Goal: Task Accomplishment & Management: Use online tool/utility

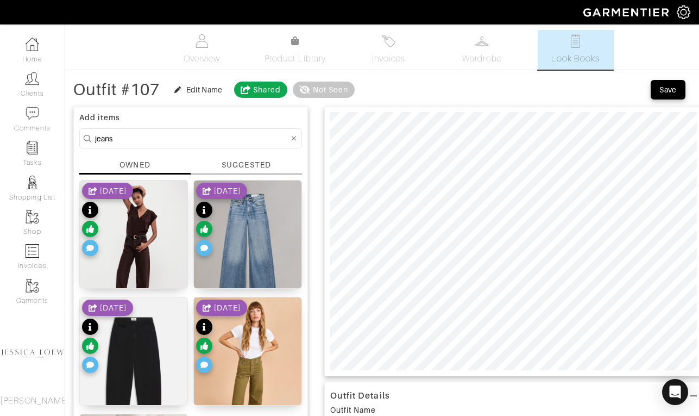
scroll to position [54, 0]
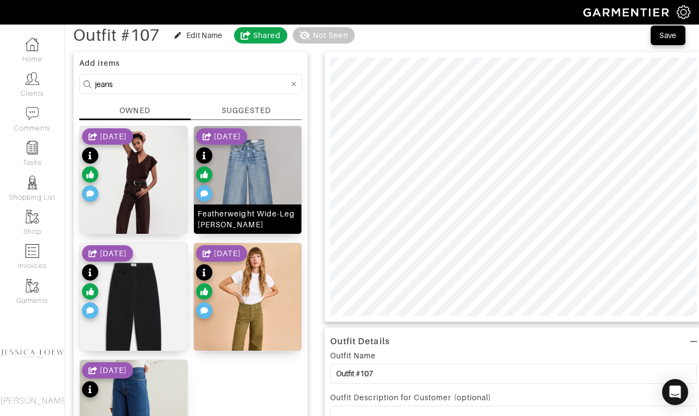
click at [256, 191] on img at bounding box center [248, 193] width 108 height 135
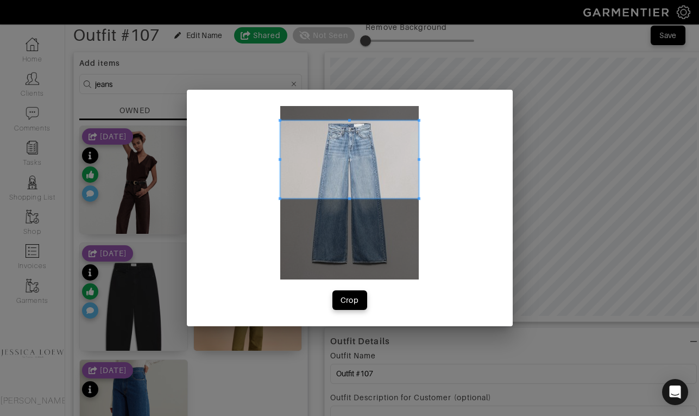
click at [356, 150] on span at bounding box center [349, 160] width 139 height 78
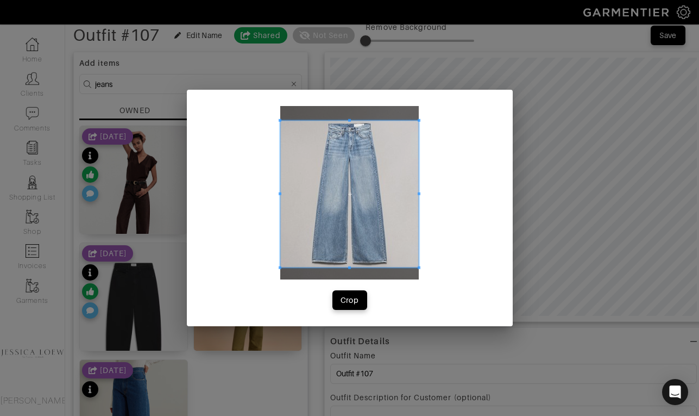
click at [354, 267] on div at bounding box center [349, 194] width 139 height 147
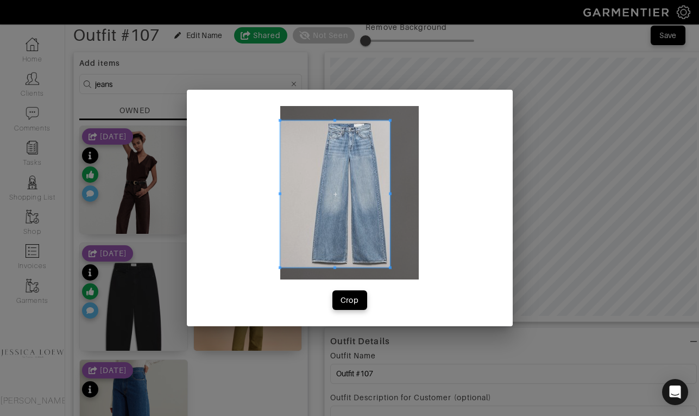
click at [390, 194] on div at bounding box center [335, 194] width 110 height 147
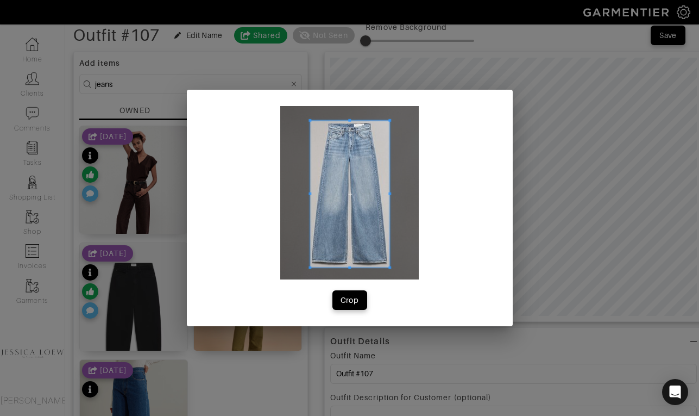
click at [310, 197] on div at bounding box center [349, 194] width 79 height 147
click at [349, 299] on div "Crop" at bounding box center [350, 299] width 18 height 11
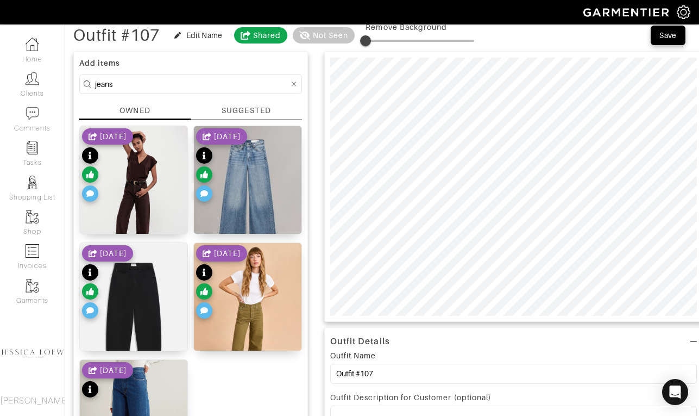
click at [158, 86] on input "jeans" at bounding box center [192, 84] width 194 height 14
type input "shoes"
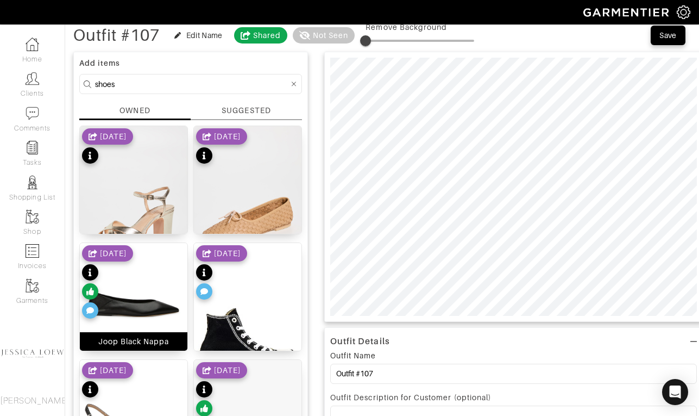
click at [156, 286] on img at bounding box center [134, 304] width 108 height 122
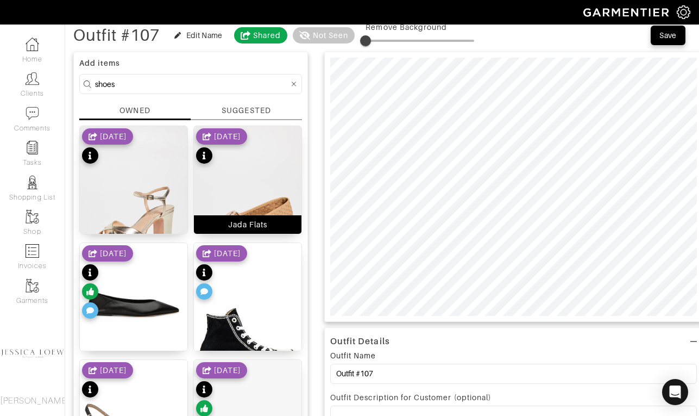
click at [261, 193] on img at bounding box center [248, 221] width 108 height 191
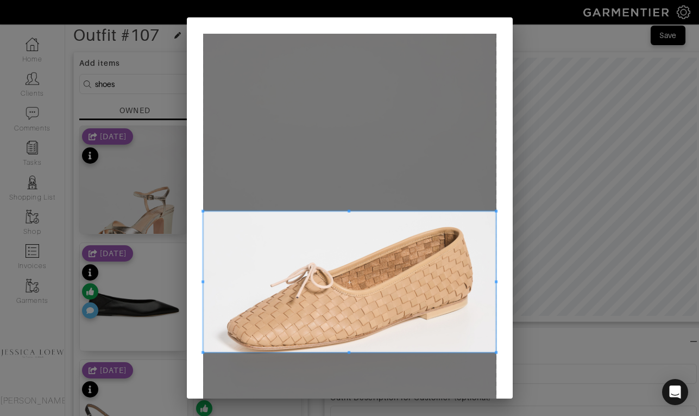
click at [348, 351] on span at bounding box center [349, 352] width 3 height 3
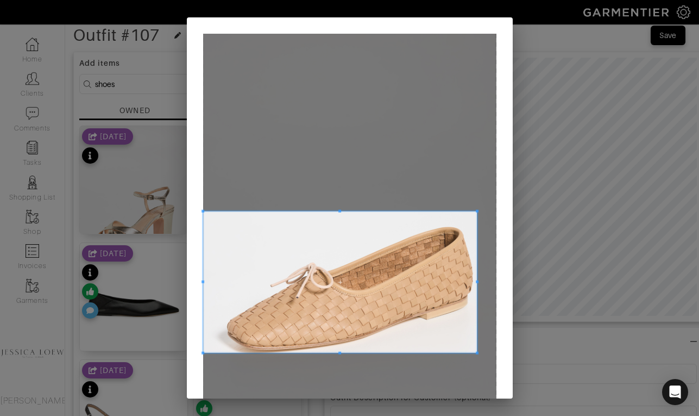
click at [476, 281] on span at bounding box center [477, 281] width 3 height 3
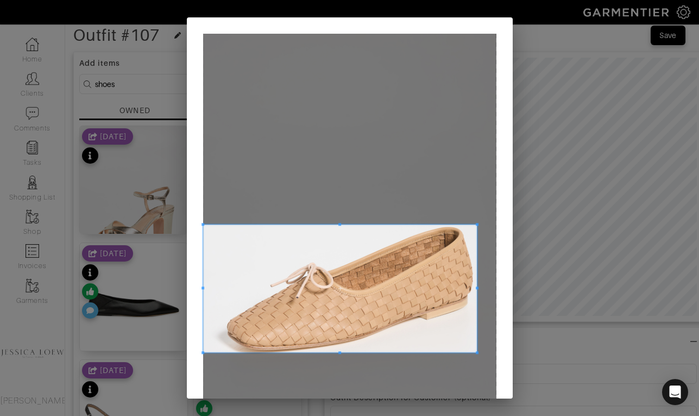
click at [211, 223] on span at bounding box center [340, 224] width 274 height 3
click at [224, 290] on div at bounding box center [350, 288] width 253 height 128
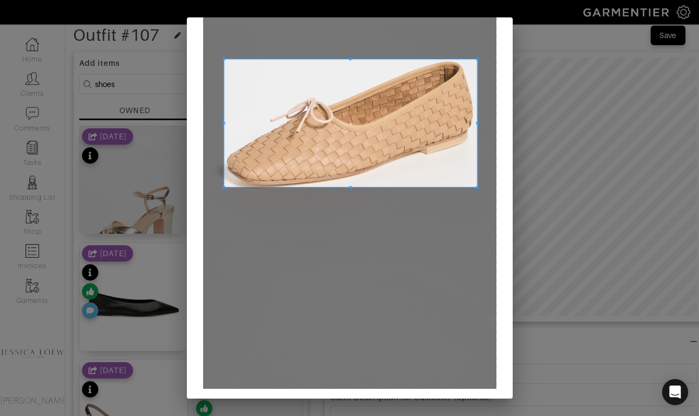
scroll to position [202, 0]
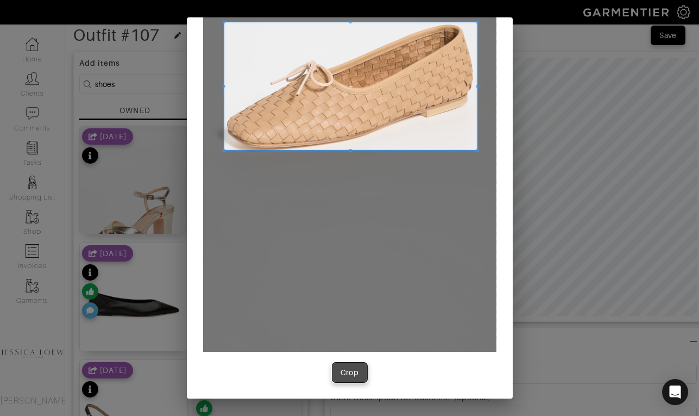
click at [355, 369] on div "Crop" at bounding box center [350, 372] width 18 height 11
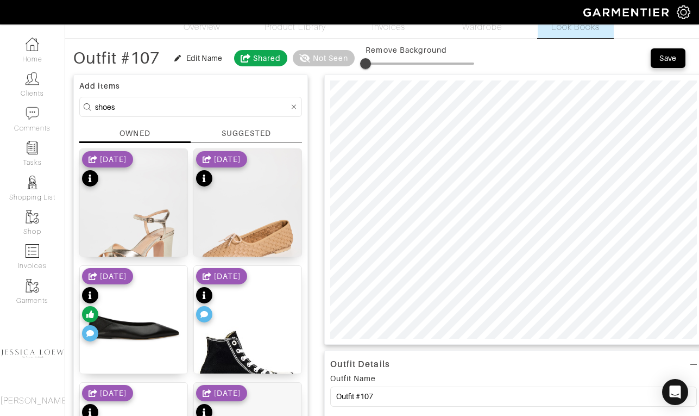
scroll to position [25, 0]
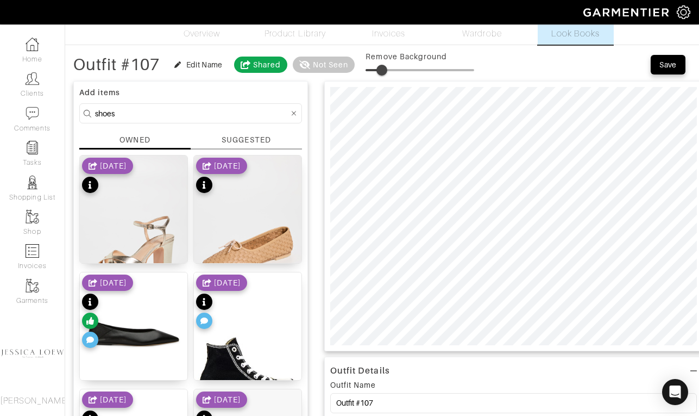
type input "16"
drag, startPoint x: 379, startPoint y: 68, endPoint x: 385, endPoint y: 70, distance: 6.1
click at [385, 70] on span at bounding box center [383, 70] width 11 height 11
type input "16"
click at [252, 115] on input "shoes" at bounding box center [192, 113] width 194 height 14
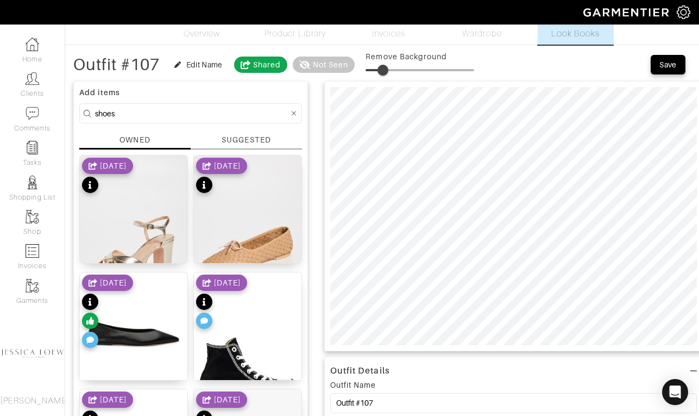
click at [252, 115] on input "shoes" at bounding box center [192, 113] width 194 height 14
type input "bag"
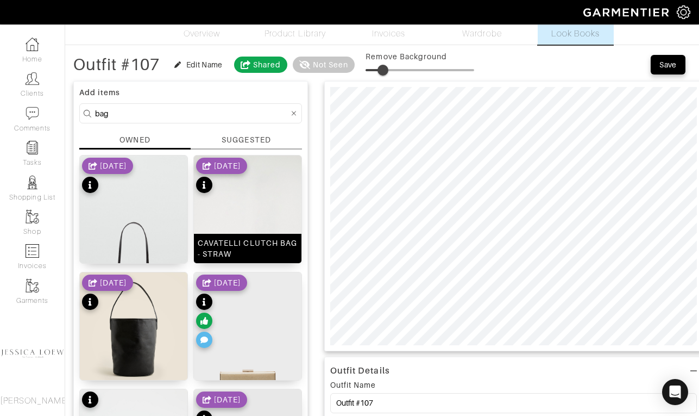
click at [241, 215] on img at bounding box center [248, 235] width 108 height 161
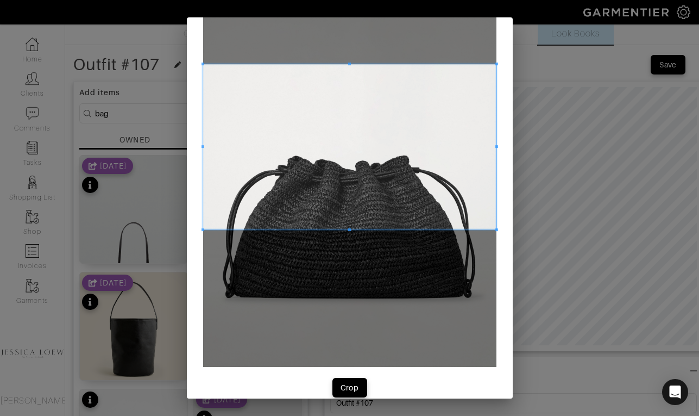
scroll to position [115, 0]
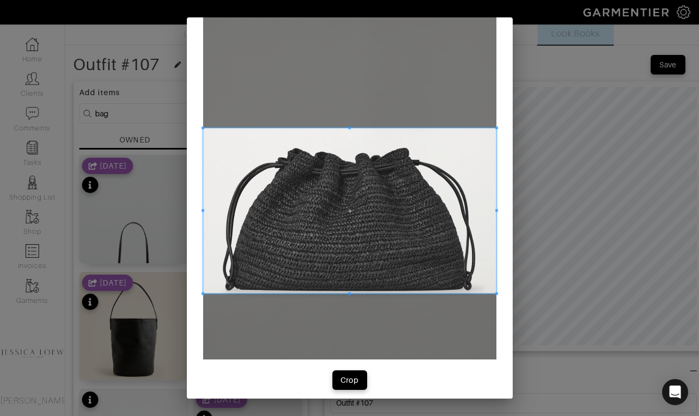
click at [368, 221] on span at bounding box center [349, 210] width 293 height 165
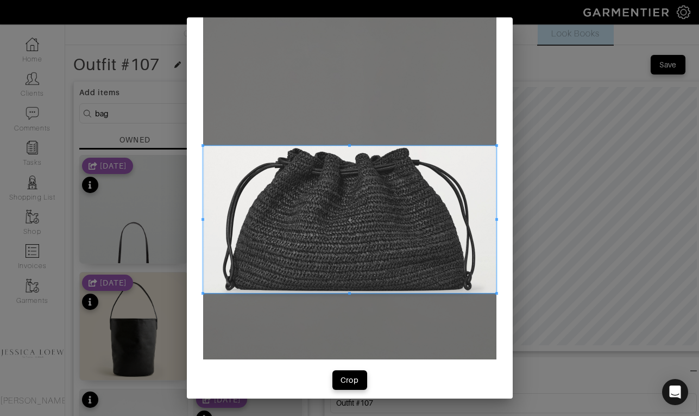
click at [216, 146] on span at bounding box center [349, 145] width 293 height 3
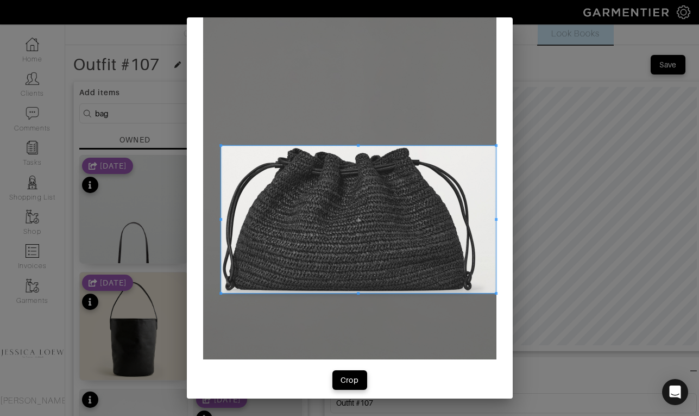
click at [219, 219] on span at bounding box center [220, 219] width 3 height 3
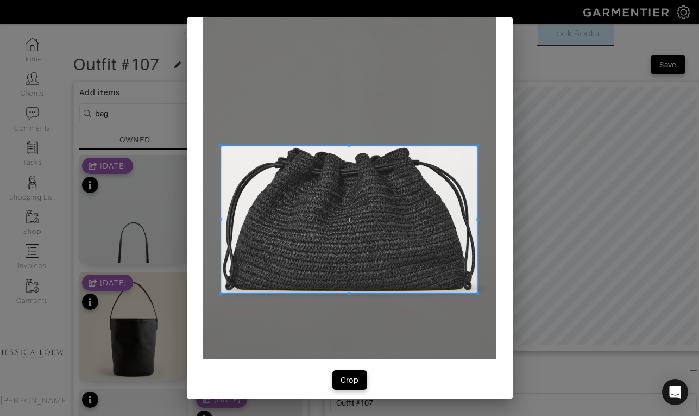
click at [476, 224] on span at bounding box center [477, 219] width 3 height 147
click at [358, 381] on span "Crop" at bounding box center [349, 379] width 23 height 11
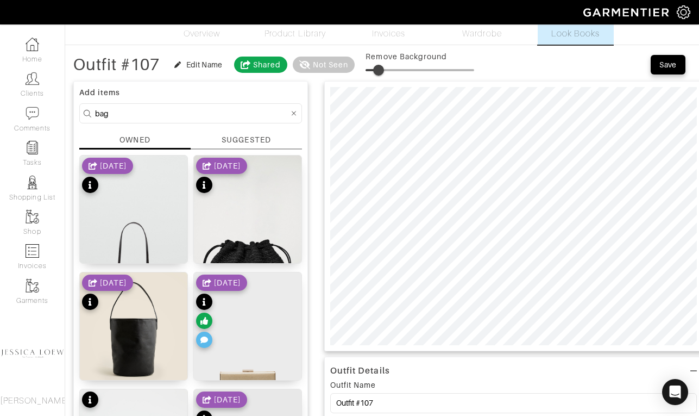
type input "13"
click at [382, 71] on span at bounding box center [420, 70] width 109 height 16
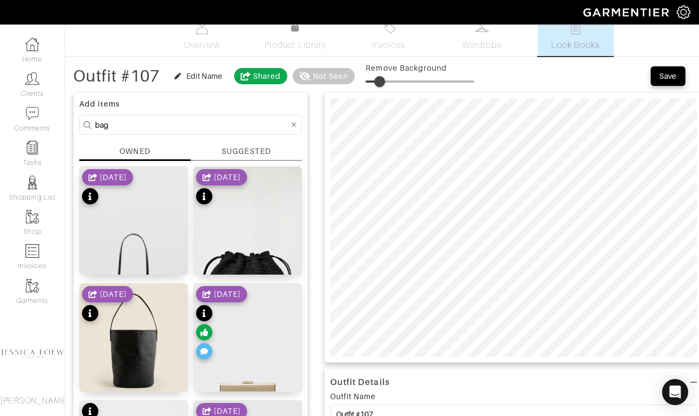
scroll to position [13, 0]
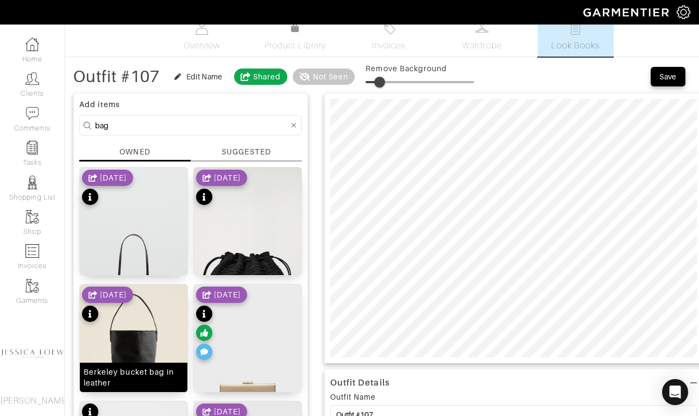
click at [145, 334] on img at bounding box center [134, 351] width 108 height 135
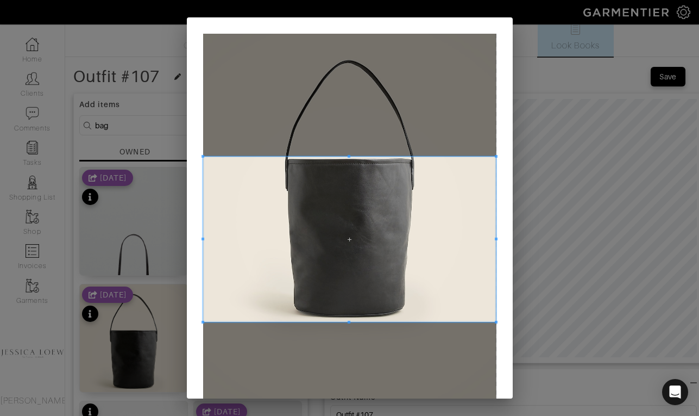
click at [427, 300] on span at bounding box center [349, 238] width 293 height 165
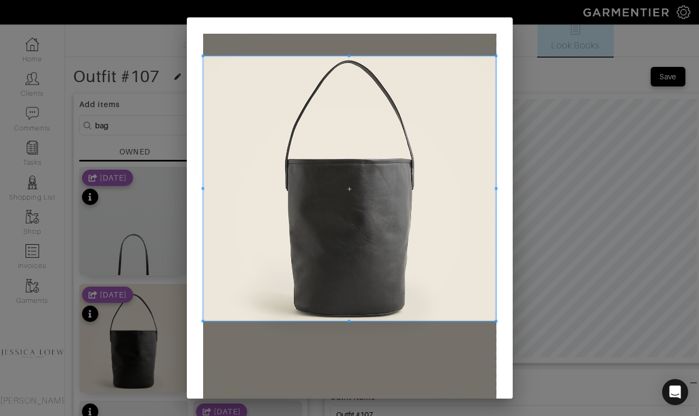
click at [347, 56] on div at bounding box center [349, 188] width 293 height 265
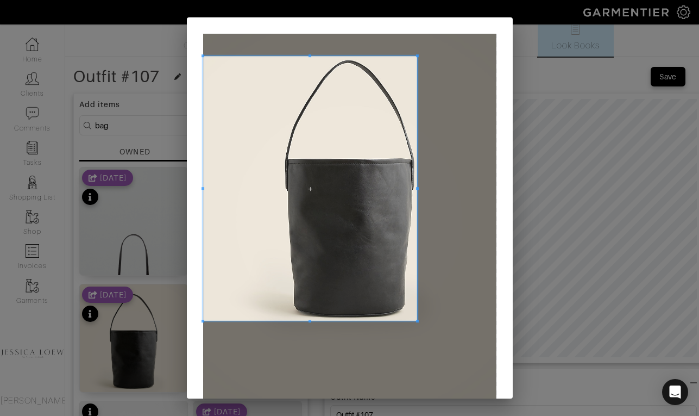
click at [417, 188] on div at bounding box center [310, 188] width 214 height 265
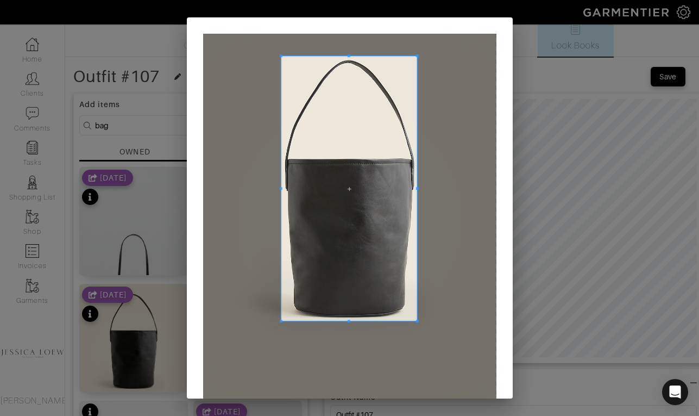
click at [281, 196] on span at bounding box center [280, 188] width 3 height 265
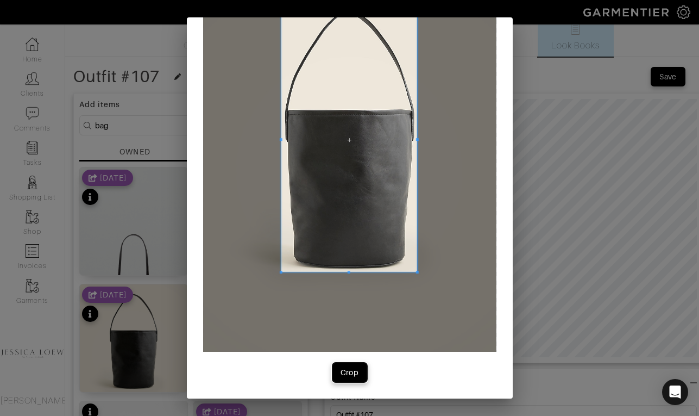
click at [347, 378] on button "Crop" at bounding box center [349, 372] width 35 height 20
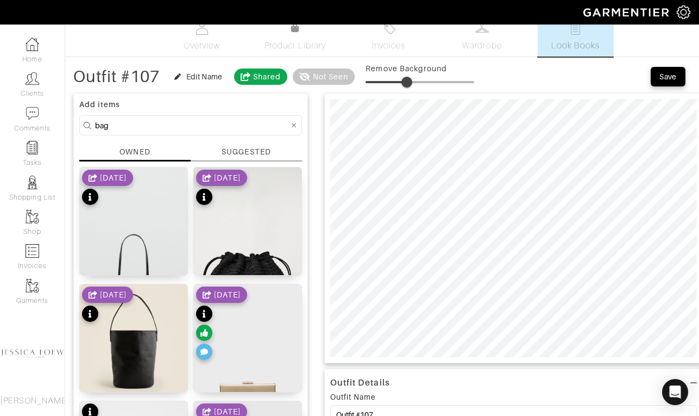
type input "39"
drag, startPoint x: 381, startPoint y: 80, endPoint x: 410, endPoint y: 82, distance: 28.3
click at [410, 82] on span at bounding box center [420, 82] width 109 height 16
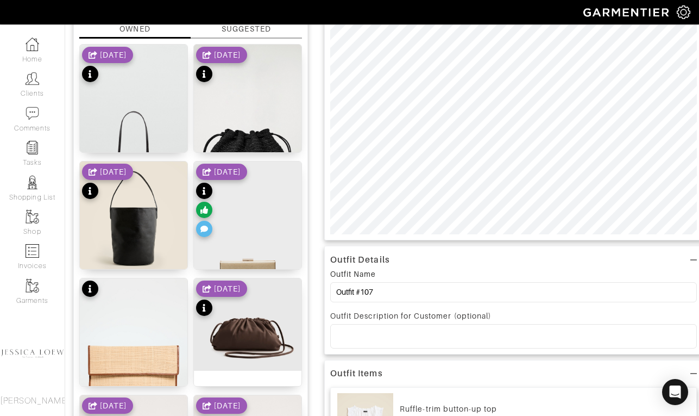
scroll to position [137, 0]
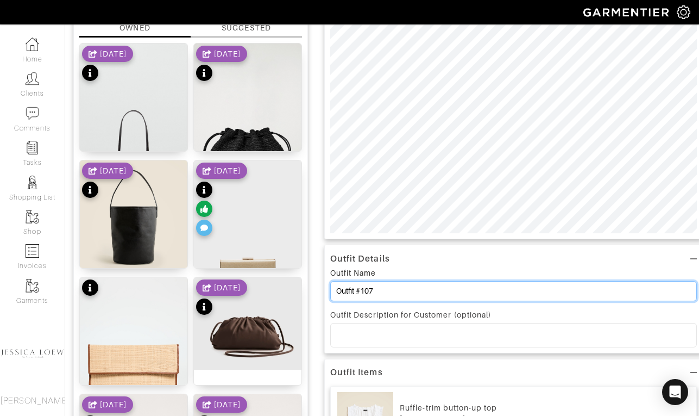
click at [392, 290] on input "Outfit #107" at bounding box center [513, 291] width 367 height 20
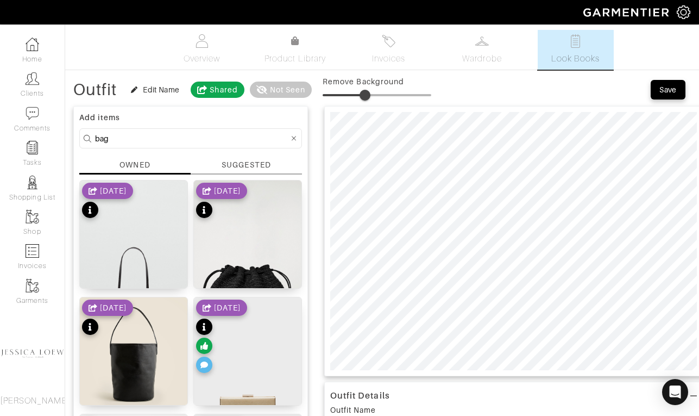
type input "Outfit"
click at [666, 90] on div "Save" at bounding box center [667, 89] width 17 height 11
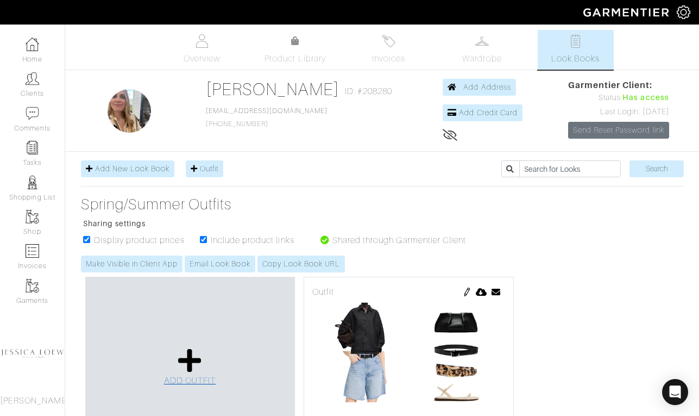
click at [190, 366] on icon at bounding box center [189, 360] width 23 height 26
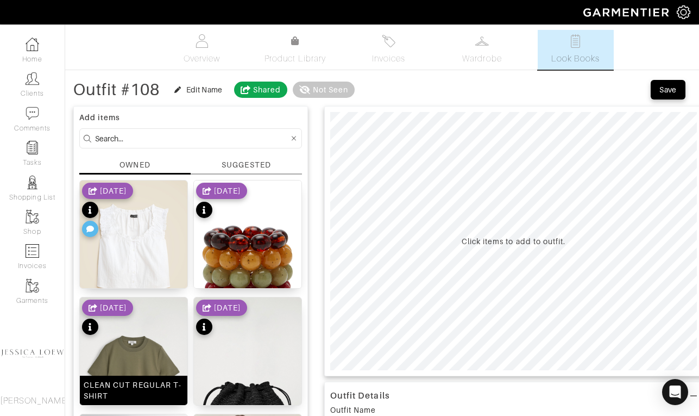
click at [136, 341] on img at bounding box center [134, 377] width 108 height 161
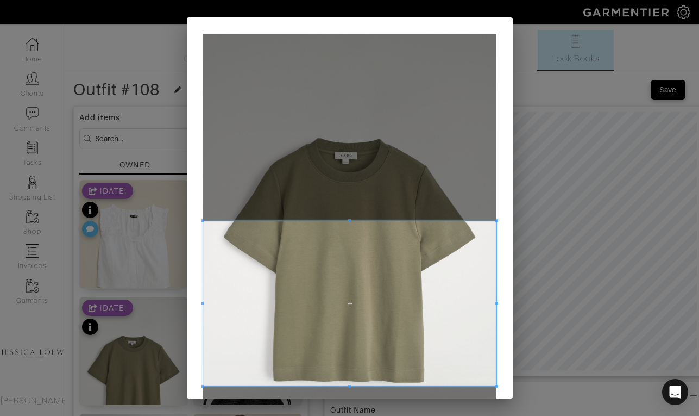
click at [330, 252] on span at bounding box center [349, 303] width 293 height 165
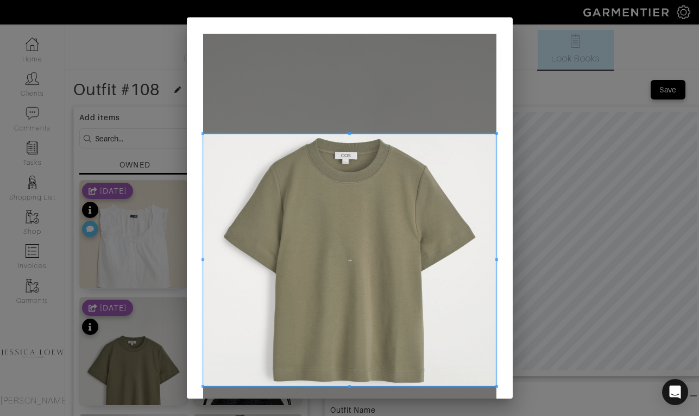
click at [348, 133] on span at bounding box center [349, 133] width 3 height 3
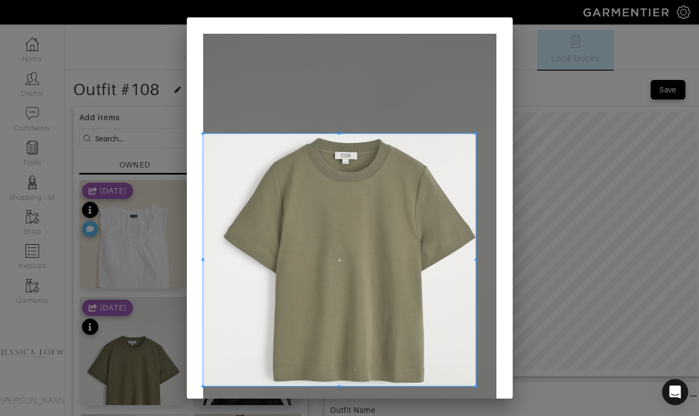
click at [476, 257] on div at bounding box center [339, 260] width 273 height 252
click at [477, 257] on span at bounding box center [477, 260] width 3 height 252
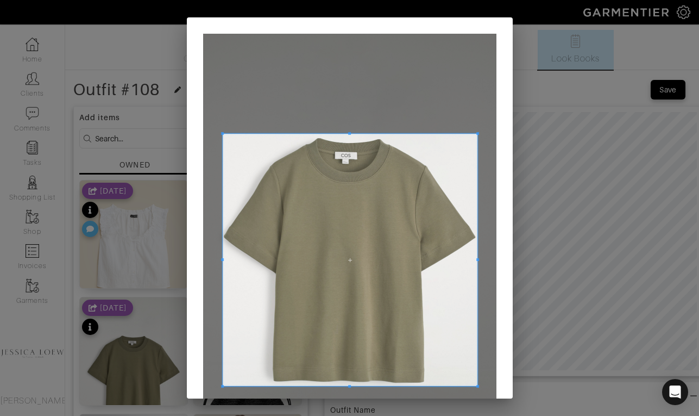
click at [223, 261] on div at bounding box center [350, 260] width 255 height 252
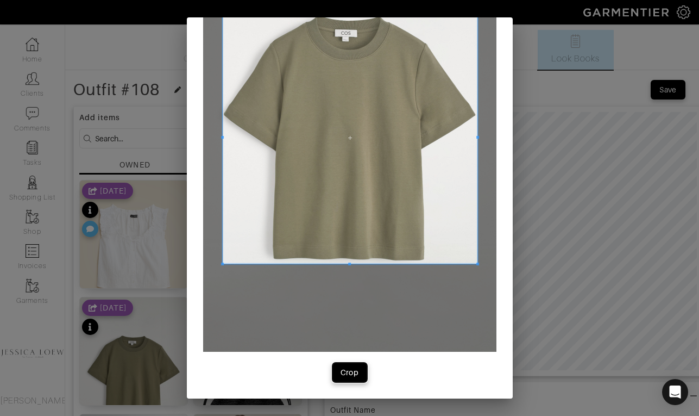
click at [346, 374] on div "Crop" at bounding box center [350, 372] width 18 height 11
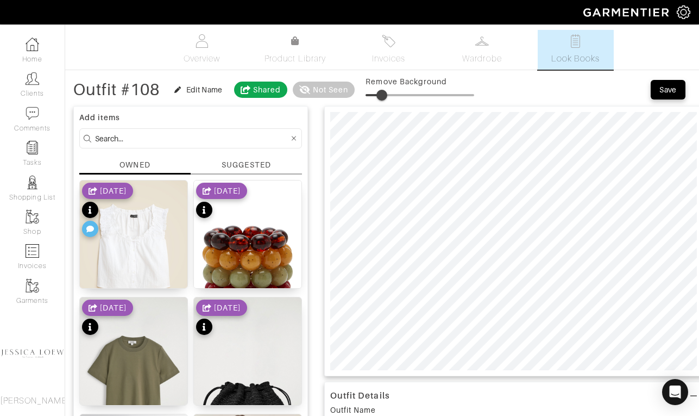
type input "18"
drag, startPoint x: 378, startPoint y: 96, endPoint x: 387, endPoint y: 97, distance: 8.7
click at [387, 97] on span at bounding box center [385, 95] width 11 height 11
click at [194, 140] on input at bounding box center [192, 138] width 194 height 14
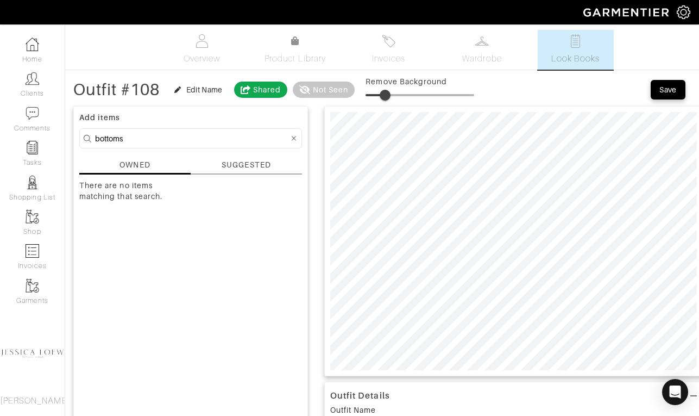
type input "bottoms"
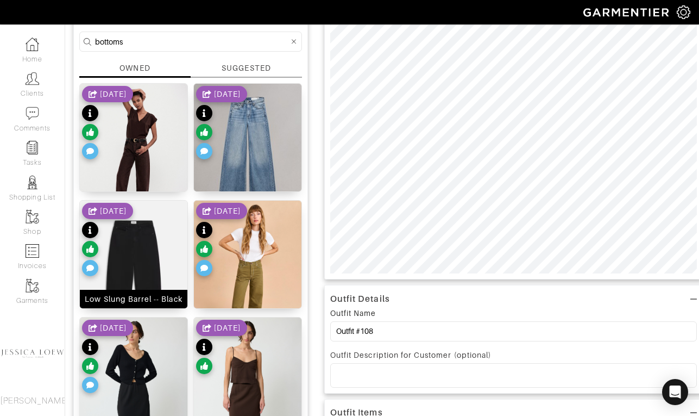
scroll to position [30, 0]
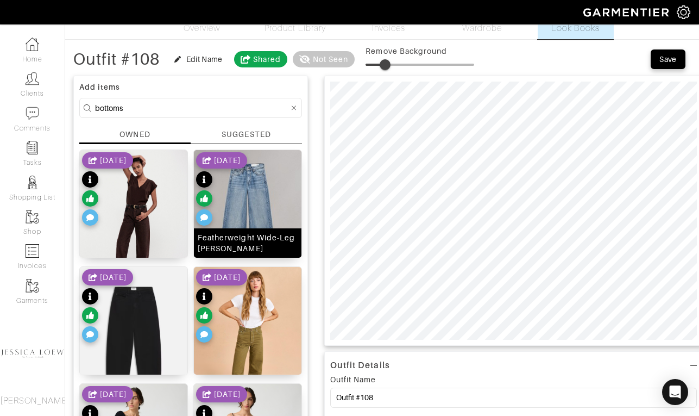
click at [261, 193] on img at bounding box center [248, 217] width 108 height 135
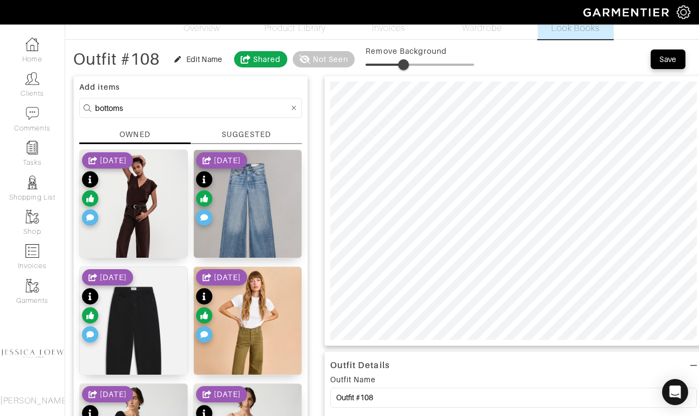
type input "36"
drag, startPoint x: 392, startPoint y: 66, endPoint x: 407, endPoint y: 67, distance: 14.8
click at [407, 67] on span at bounding box center [404, 64] width 11 height 11
click at [111, 107] on input "bottoms" at bounding box center [192, 108] width 194 height 14
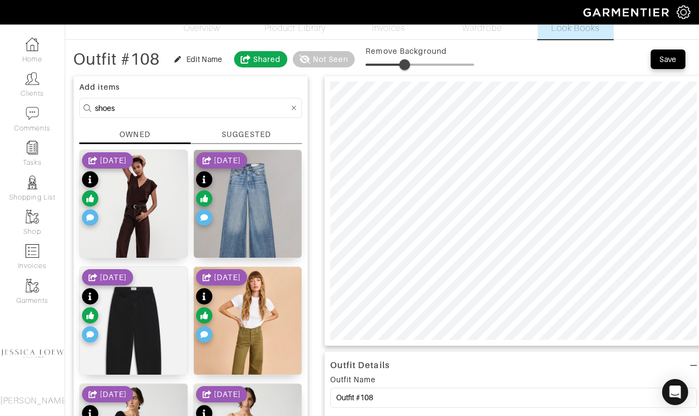
type input "shoes"
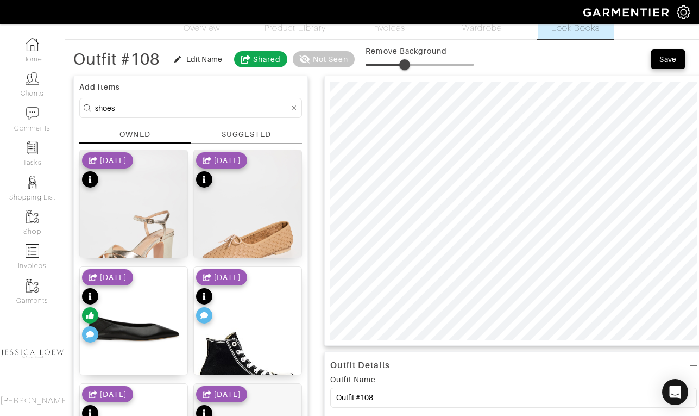
click at [133, 336] on div "11/22/24" at bounding box center [107, 307] width 51 height 76
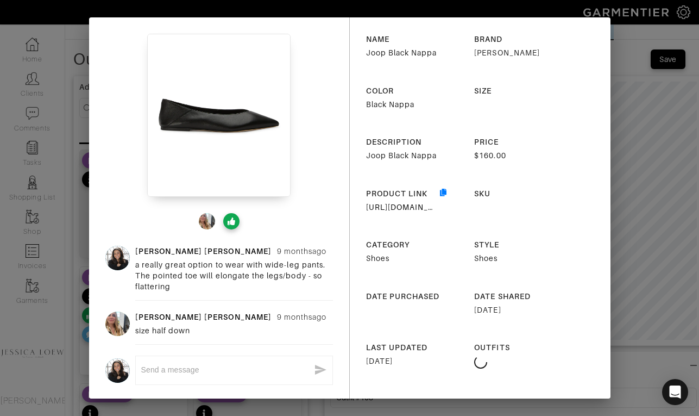
click at [651, 203] on div "Jessica Loew 9 months ago a really great option to wear with wide-leg pants. Th…" at bounding box center [349, 208] width 699 height 416
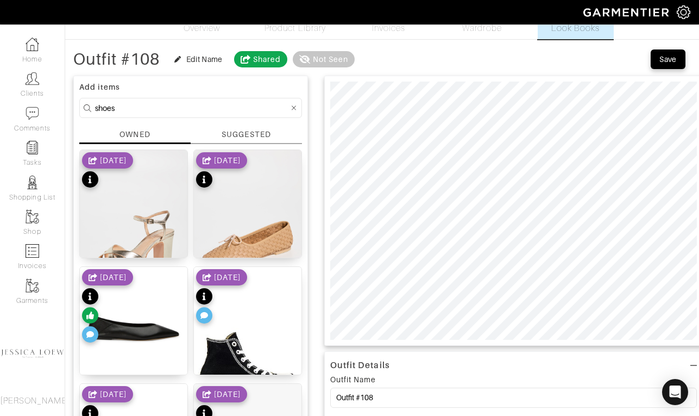
click at [133, 327] on div "11/22/24" at bounding box center [107, 307] width 51 height 76
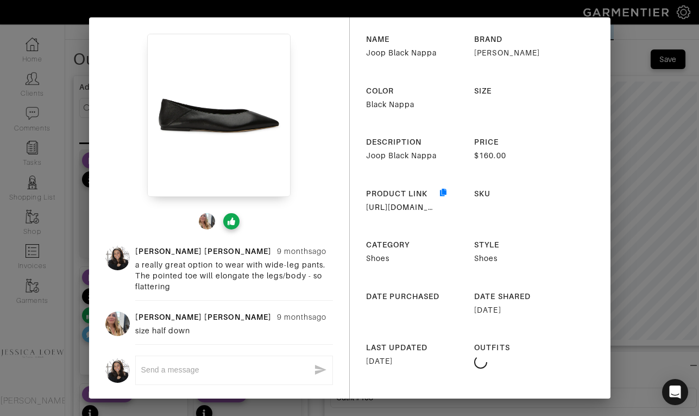
click at [661, 202] on div "Jessica Loew 9 months ago a really great option to wear with wide-leg pants. Th…" at bounding box center [349, 208] width 699 height 416
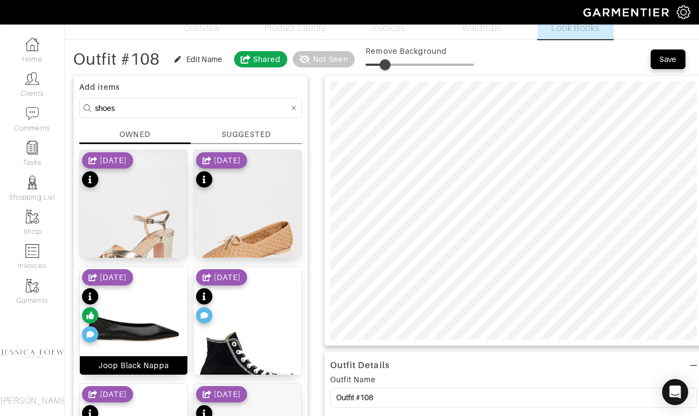
click at [161, 330] on img at bounding box center [134, 328] width 108 height 122
click at [389, 61] on span at bounding box center [387, 64] width 11 height 11
type input "18"
click at [183, 108] on input "shoes" at bounding box center [192, 108] width 194 height 14
click at [294, 108] on icon at bounding box center [294, 108] width 5 height 8
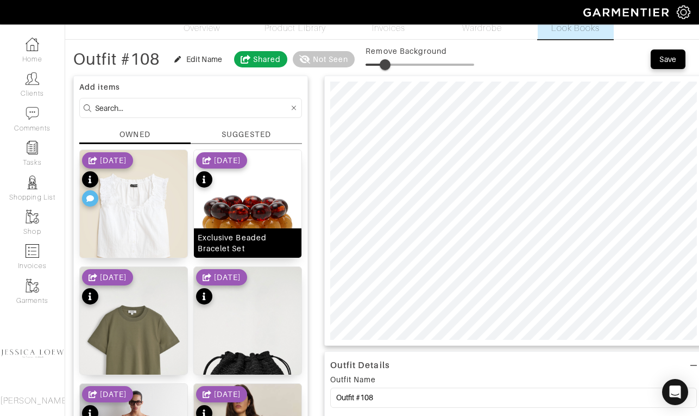
click at [242, 211] on img at bounding box center [248, 236] width 108 height 172
click at [325, 271] on div at bounding box center [513, 211] width 379 height 270
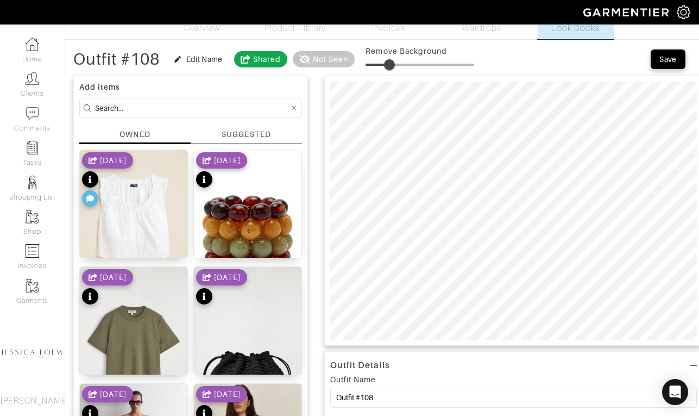
drag, startPoint x: 386, startPoint y: 66, endPoint x: 392, endPoint y: 67, distance: 5.5
click at [392, 67] on span at bounding box center [389, 64] width 11 height 11
type input "22"
click at [121, 115] on form at bounding box center [190, 108] width 223 height 20
click at [126, 99] on form at bounding box center [190, 108] width 223 height 20
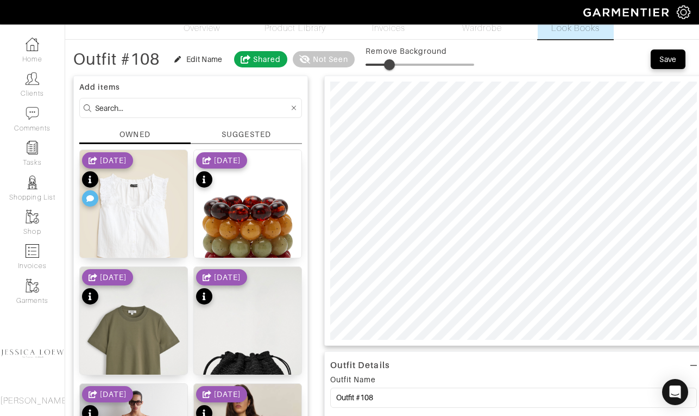
click at [129, 110] on input at bounding box center [192, 108] width 194 height 14
type input "belt"
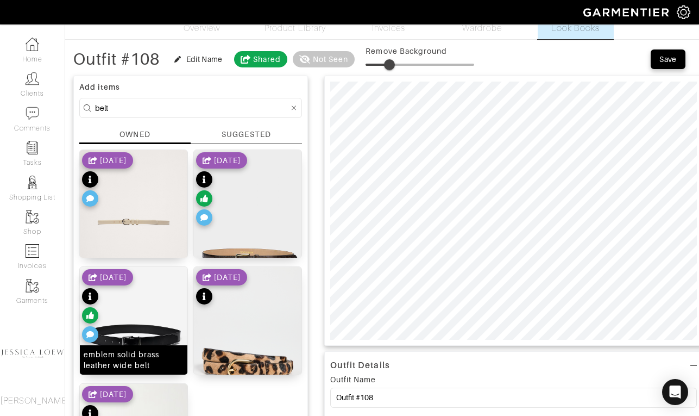
click at [148, 324] on img at bounding box center [134, 340] width 108 height 147
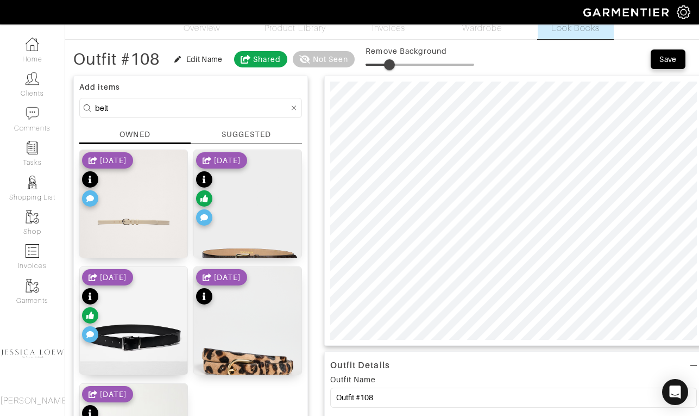
type input "23"
click at [393, 64] on span at bounding box center [390, 64] width 11 height 11
click at [212, 109] on input "belt" at bounding box center [192, 108] width 194 height 14
type input "bag"
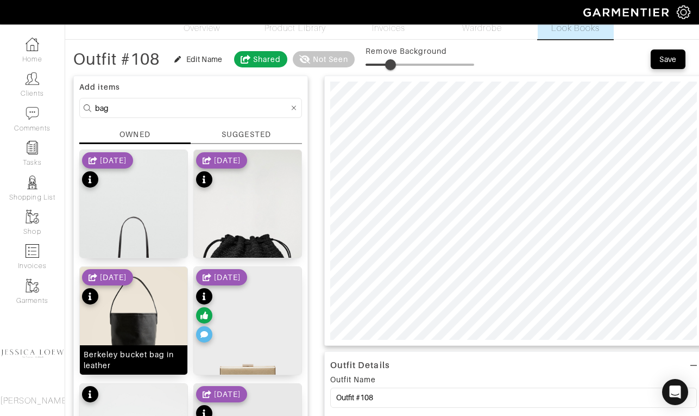
click at [147, 295] on img at bounding box center [134, 334] width 108 height 135
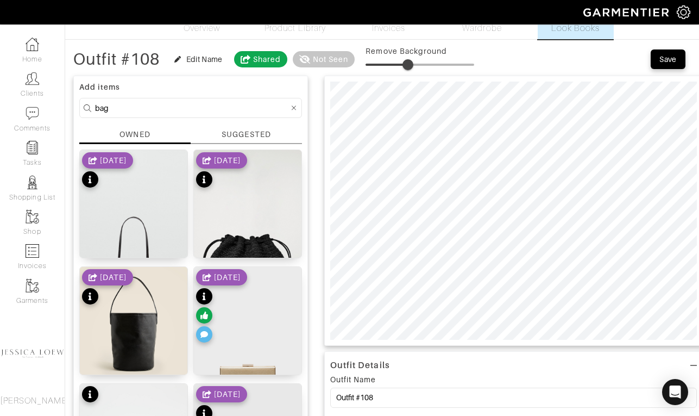
drag, startPoint x: 388, startPoint y: 67, endPoint x: 410, endPoint y: 75, distance: 23.5
click at [284, 178] on img at bounding box center [248, 230] width 108 height 161
type input "32"
drag, startPoint x: 411, startPoint y: 64, endPoint x: 394, endPoint y: 65, distance: 16.9
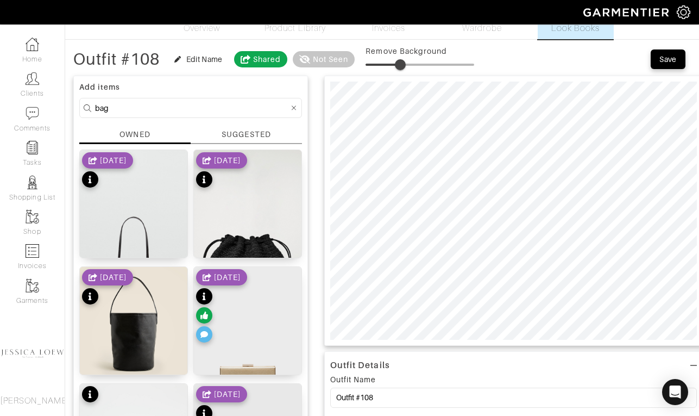
click at [395, 65] on span at bounding box center [400, 64] width 11 height 11
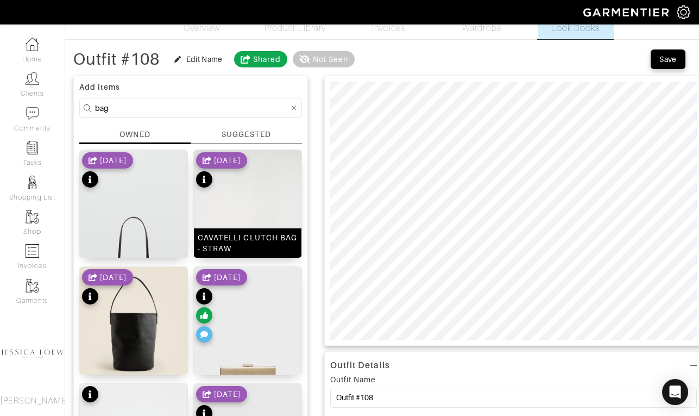
click at [268, 191] on img at bounding box center [248, 230] width 108 height 161
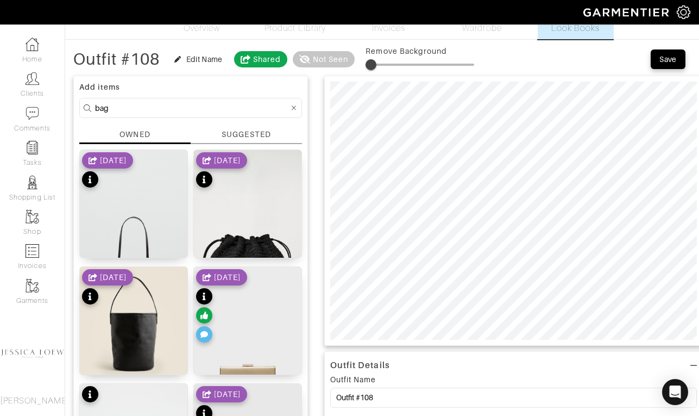
type input "6"
click at [372, 65] on span at bounding box center [372, 64] width 11 height 11
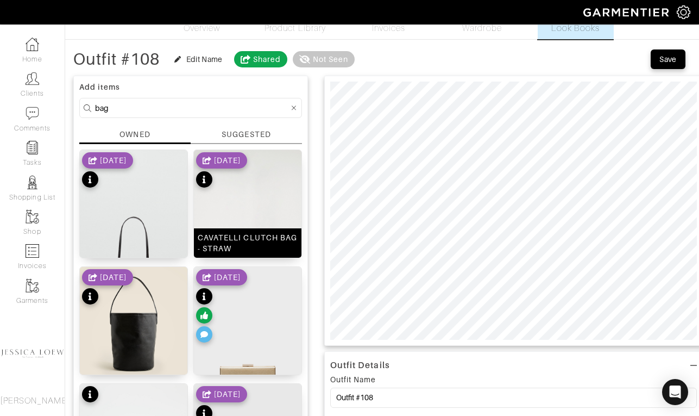
click at [266, 215] on img at bounding box center [248, 230] width 108 height 161
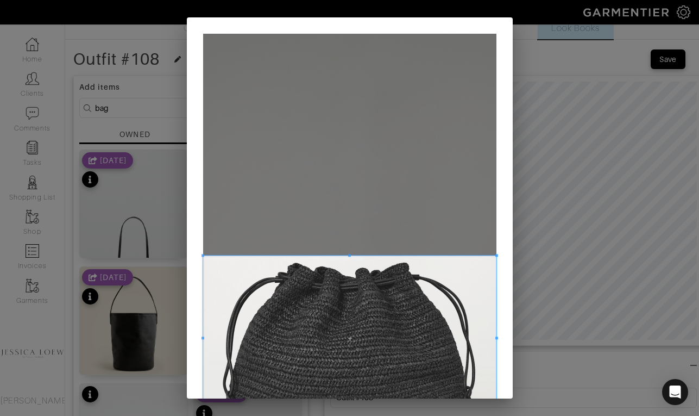
click at [408, 273] on span at bounding box center [349, 337] width 293 height 165
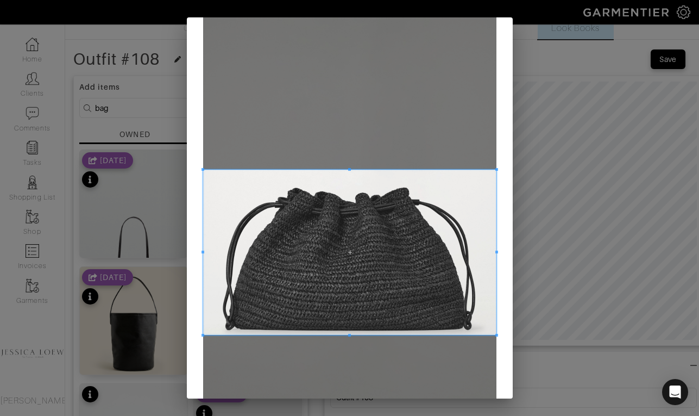
click at [407, 262] on span at bounding box center [349, 251] width 293 height 165
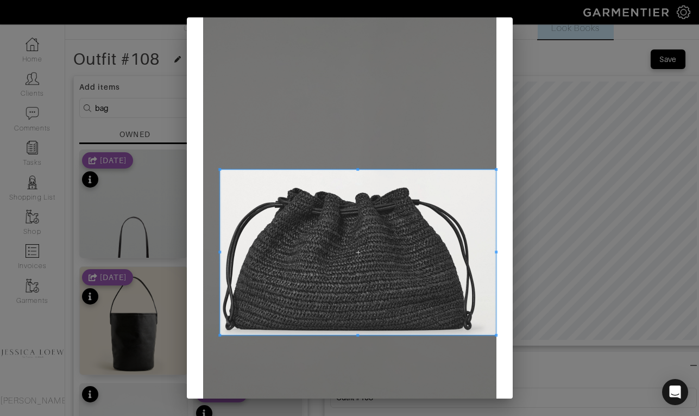
click at [220, 251] on div at bounding box center [358, 251] width 276 height 165
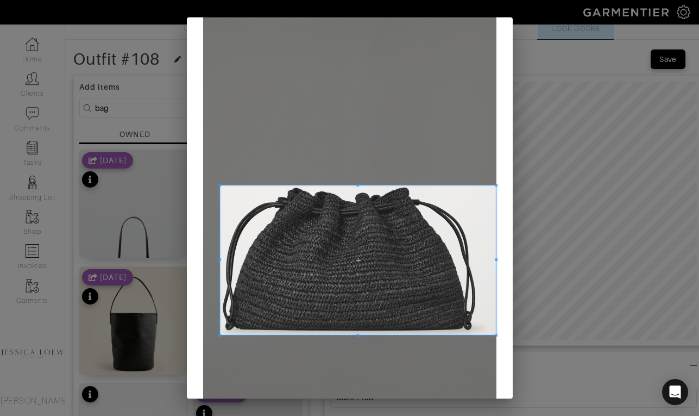
click at [359, 185] on div at bounding box center [358, 259] width 276 height 149
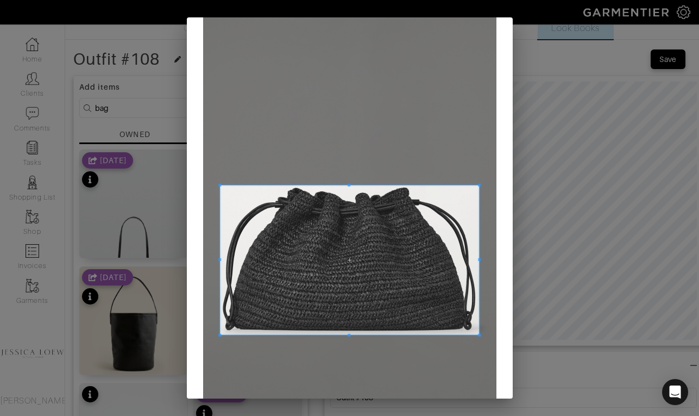
click at [478, 260] on span at bounding box center [479, 259] width 3 height 3
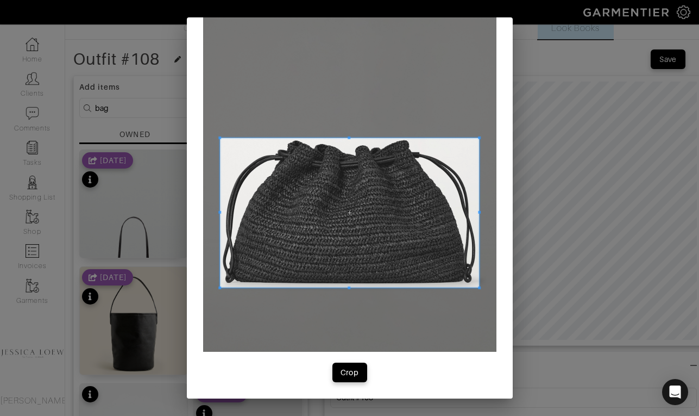
click at [347, 382] on div "Crop" at bounding box center [350, 146] width 326 height 503
click at [346, 376] on div "Crop" at bounding box center [350, 372] width 18 height 11
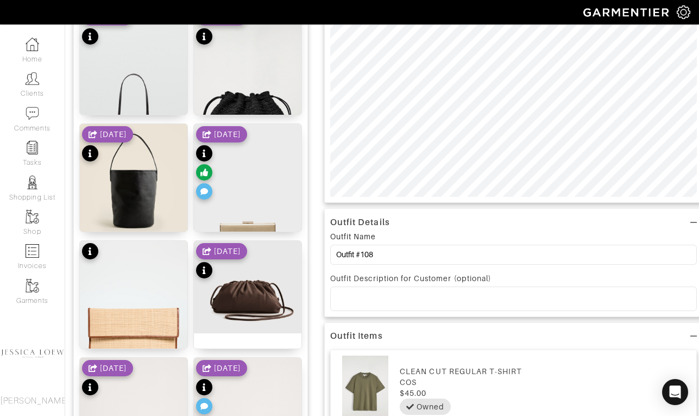
scroll to position [180, 0]
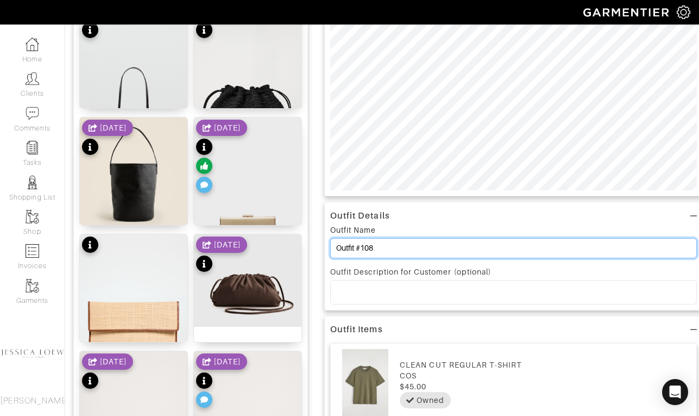
click at [416, 249] on input "Outfit #108" at bounding box center [513, 248] width 367 height 20
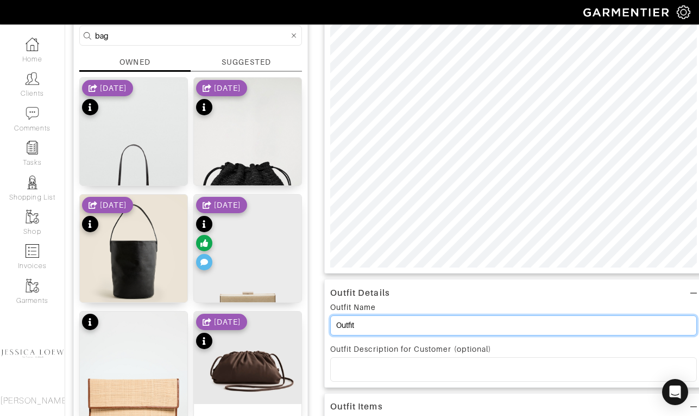
scroll to position [0, 0]
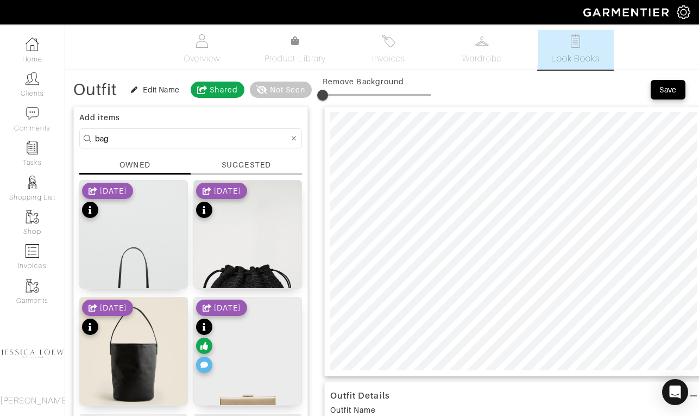
type input "Outfit"
click at [670, 95] on button "Save" at bounding box center [668, 90] width 35 height 20
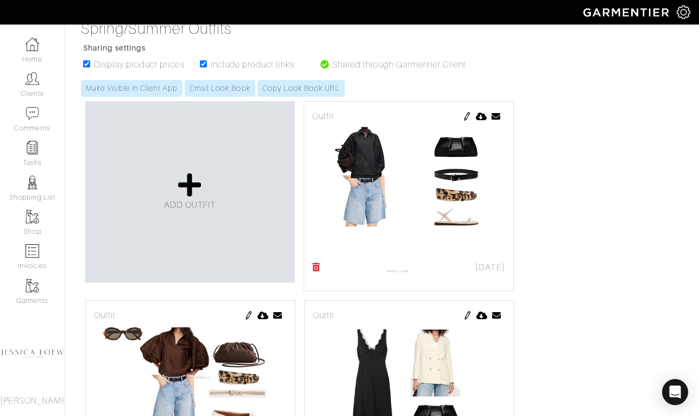
scroll to position [174, 0]
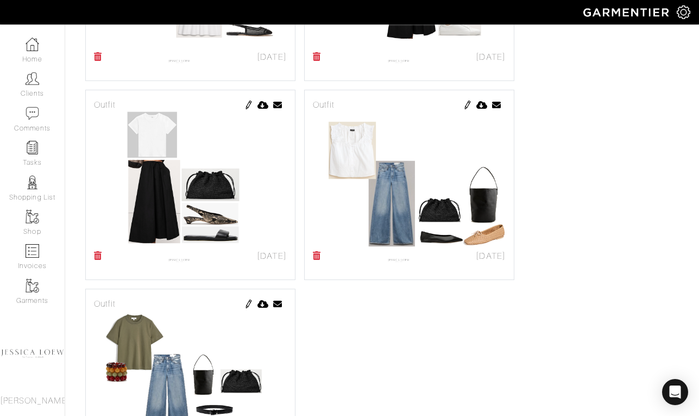
scroll to position [3848, 0]
